Goal: Transaction & Acquisition: Download file/media

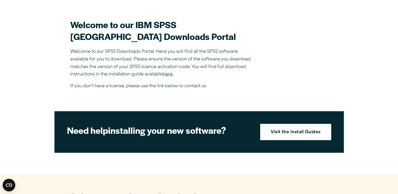
scroll to position [148, 0]
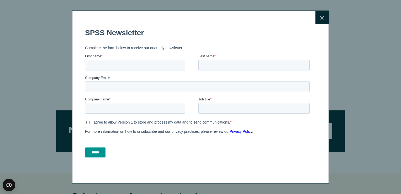
click at [321, 19] on icon at bounding box center [323, 18] width 4 height 4
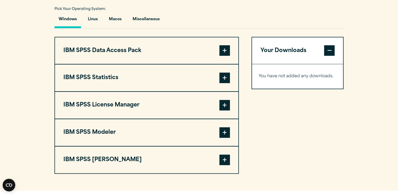
scroll to position [384, 0]
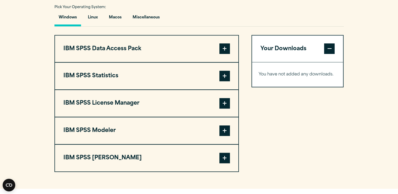
click at [219, 88] on button "IBM SPSS Statistics" at bounding box center [146, 76] width 183 height 27
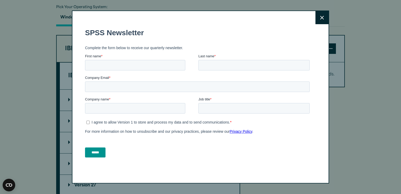
click at [324, 13] on button "Close" at bounding box center [322, 17] width 13 height 13
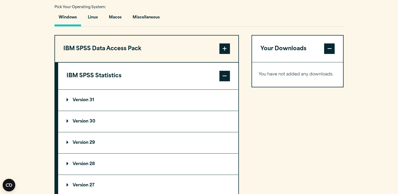
click at [124, 128] on summary "Version 30" at bounding box center [148, 121] width 180 height 21
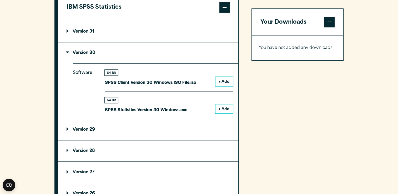
scroll to position [459, 0]
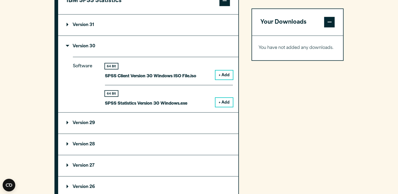
click at [220, 107] on button "+ Add" at bounding box center [223, 102] width 17 height 9
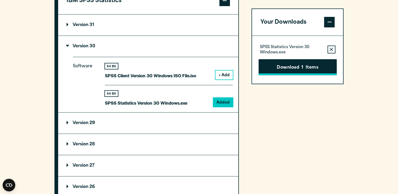
click at [277, 65] on button "Download 1 Items" at bounding box center [297, 67] width 78 height 16
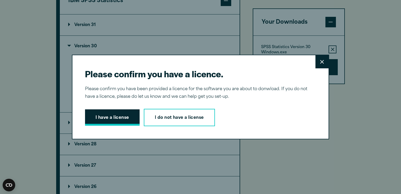
click at [110, 114] on button "I have a license" at bounding box center [112, 117] width 55 height 16
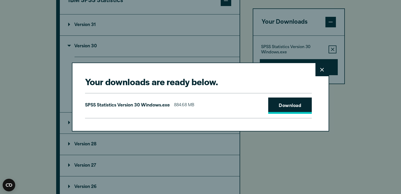
click at [282, 104] on link "Download" at bounding box center [291, 105] width 44 height 16
click at [137, 106] on p "SPSS Statistics Version 30 Windows.exe" at bounding box center [127, 106] width 85 height 8
drag, startPoint x: 137, startPoint y: 106, endPoint x: 191, endPoint y: 104, distance: 54.7
click at [191, 104] on span "884.68 MB" at bounding box center [184, 106] width 20 height 8
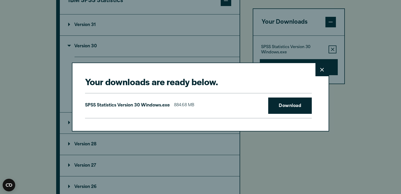
click at [312, 71] on div "Your downloads are ready below. Close SPSS Statistics Version 30 Windows.exe 88…" at bounding box center [200, 97] width 257 height 69
click at [317, 73] on button "Close" at bounding box center [322, 69] width 13 height 13
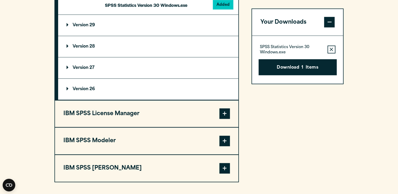
scroll to position [556, 0]
